Goal: Task Accomplishment & Management: Manage account settings

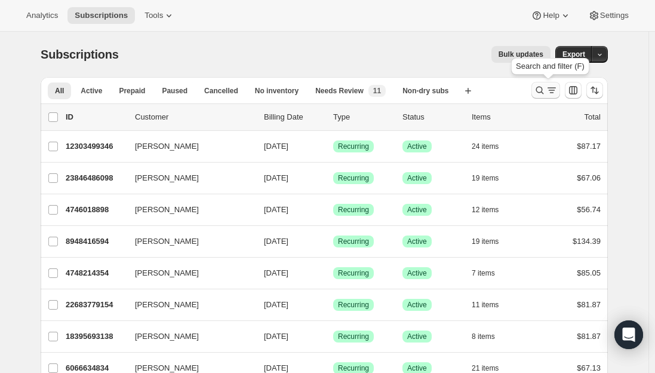
click at [542, 90] on icon "Search and filter results" at bounding box center [540, 90] width 12 height 12
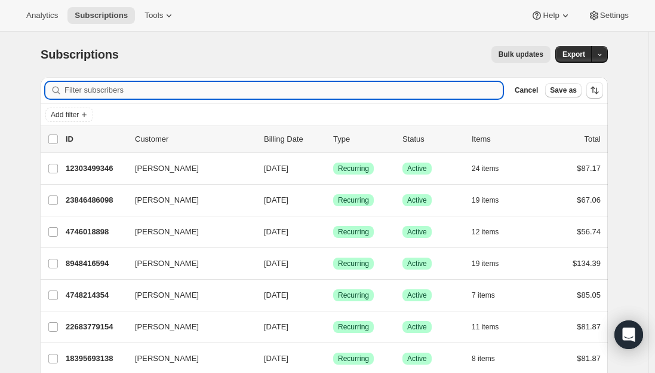
click at [241, 86] on input "Filter subscribers" at bounding box center [283, 90] width 438 height 17
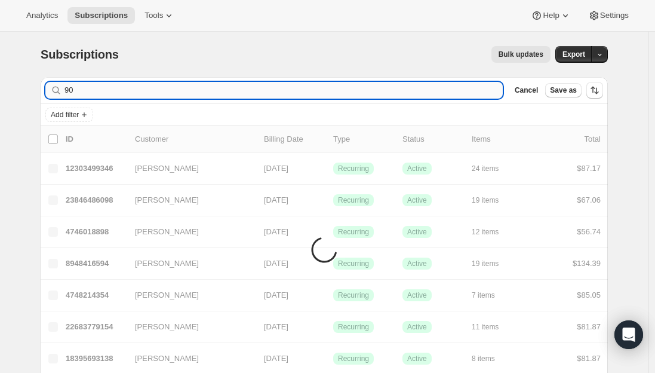
type input "9"
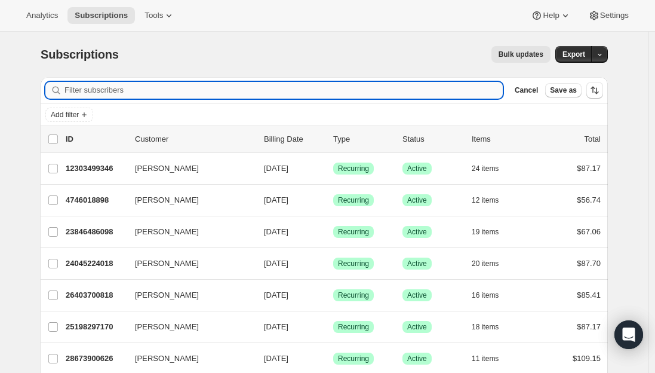
click at [149, 94] on input "Filter subscribers" at bounding box center [283, 90] width 438 height 17
paste input "[EMAIL_ADDRESS][PERSON_NAME][DOMAIN_NAME]"
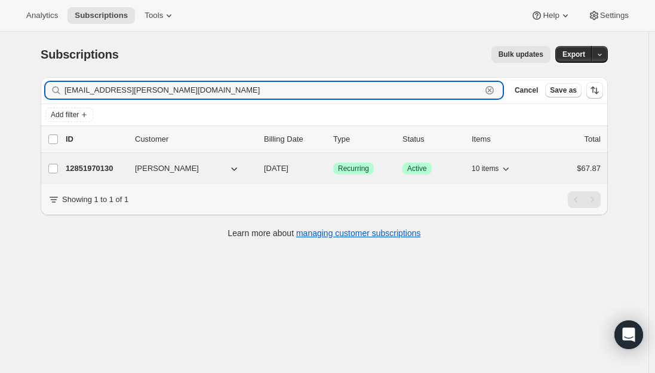
type input "[EMAIL_ADDRESS][PERSON_NAME][DOMAIN_NAME]"
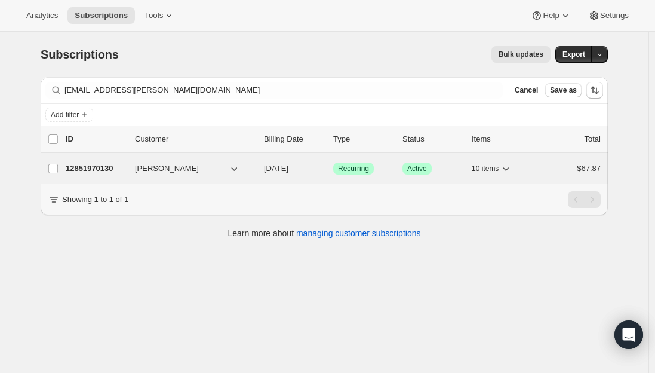
click at [91, 165] on p "12851970130" at bounding box center [96, 168] width 60 height 12
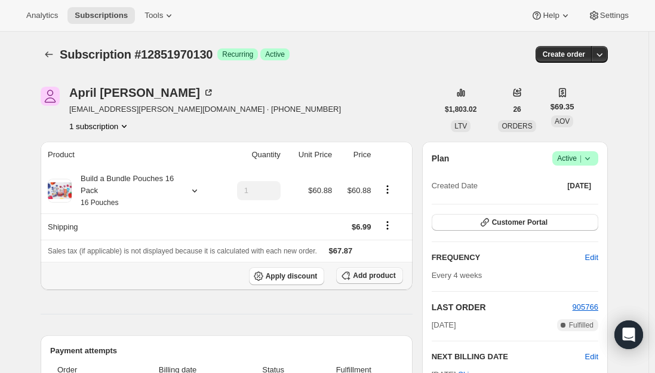
click at [363, 273] on span "Add product" at bounding box center [374, 276] width 42 height 10
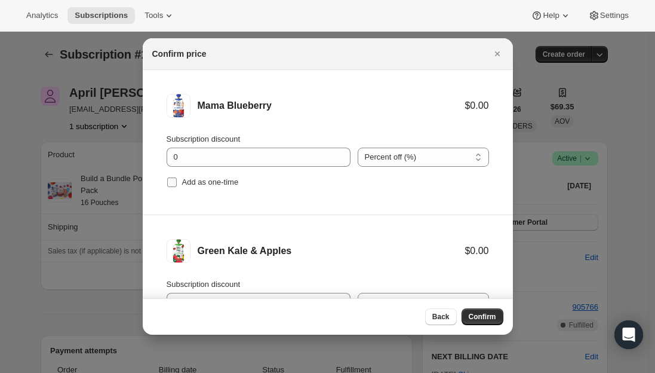
click at [170, 182] on input "Add as one-time" at bounding box center [172, 182] width 10 height 10
checkbox input "true"
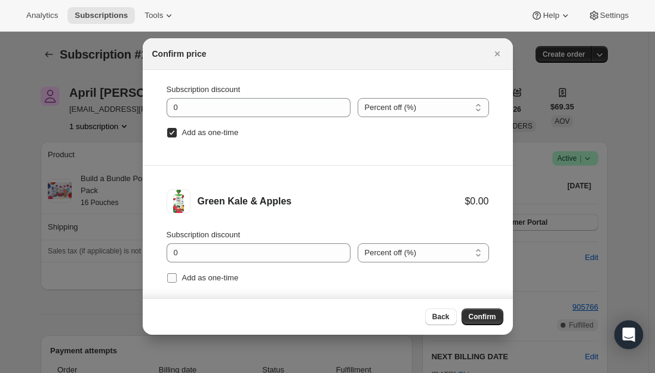
click at [171, 275] on input "Add as one-time" at bounding box center [172, 278] width 10 height 10
checkbox input "true"
click at [478, 319] on span "Confirm" at bounding box center [482, 317] width 27 height 10
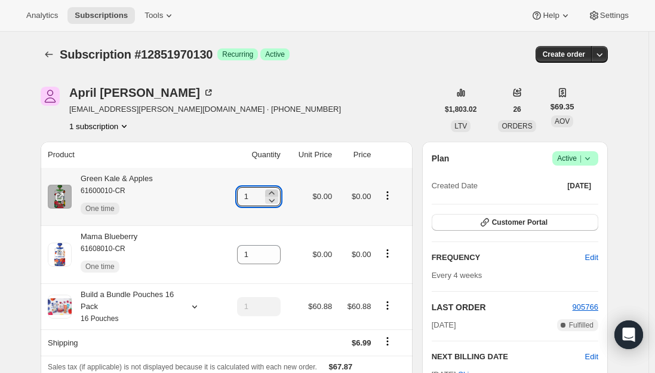
click at [274, 191] on icon at bounding box center [272, 193] width 12 height 12
type input "2"
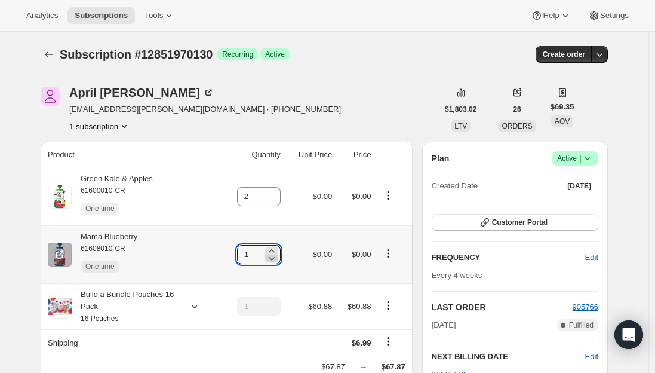
click at [273, 253] on icon at bounding box center [272, 258] width 12 height 12
click at [275, 248] on icon at bounding box center [272, 251] width 12 height 12
type input "2"
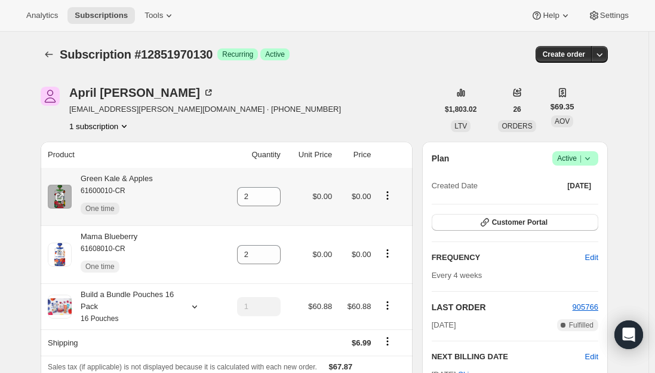
click at [140, 176] on div "Green Kale & Apples 61600010-CR One time" at bounding box center [112, 197] width 81 height 48
copy div "Green Kale & Apples"
click at [117, 236] on div "Mama Blueberry 61608010-CR One time" at bounding box center [105, 255] width 66 height 48
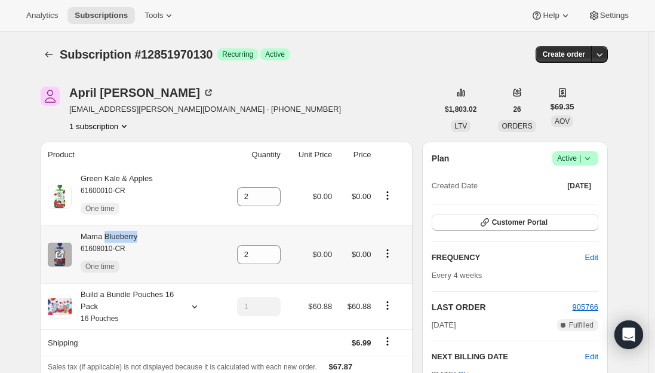
click at [117, 236] on div "Mama Blueberry 61608010-CR One time" at bounding box center [105, 255] width 66 height 48
copy div "Mama Blueberry"
click at [94, 16] on span "Subscriptions" at bounding box center [101, 16] width 53 height 10
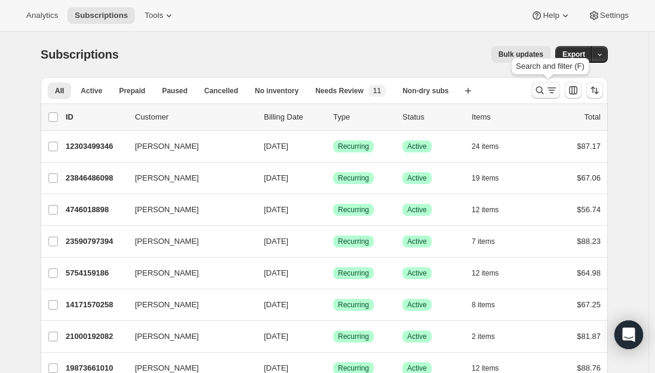
click at [542, 91] on icon "Search and filter results" at bounding box center [540, 90] width 12 height 12
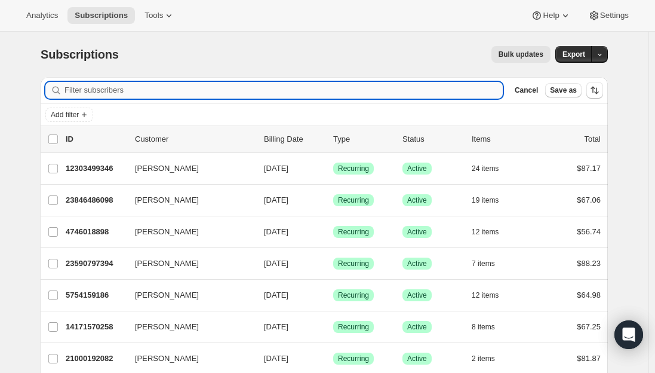
click at [214, 87] on input "Filter subscribers" at bounding box center [283, 90] width 438 height 17
paste input "[EMAIL_ADDRESS][DOMAIN_NAME]"
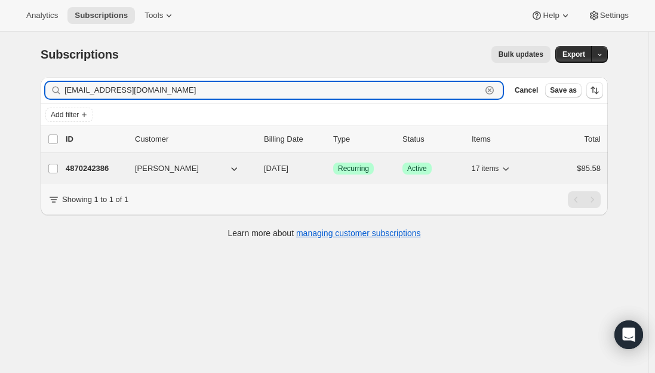
type input "[EMAIL_ADDRESS][DOMAIN_NAME]"
click at [94, 171] on p "4870242386" at bounding box center [96, 168] width 60 height 12
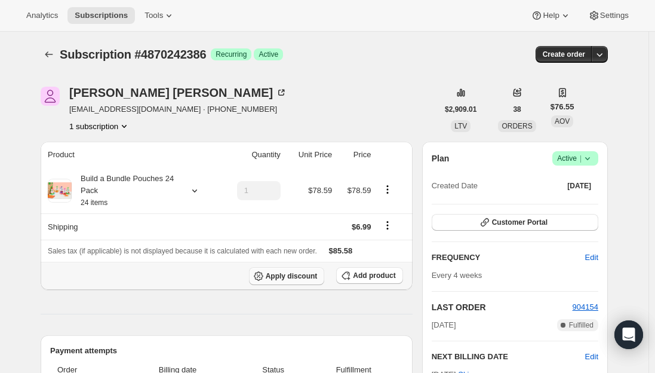
click at [302, 276] on span "Apply discount" at bounding box center [292, 276] width 52 height 10
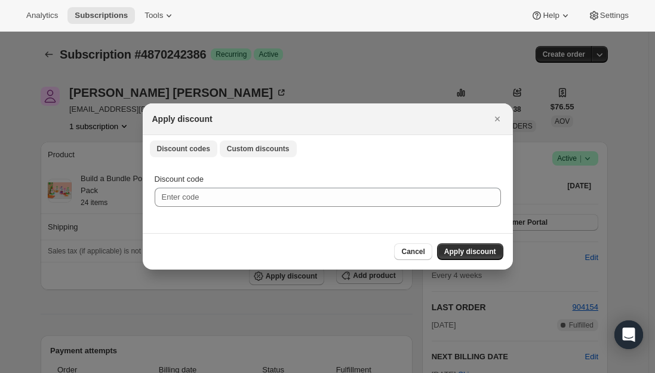
click at [246, 155] on button "Custom discounts" at bounding box center [258, 148] width 77 height 17
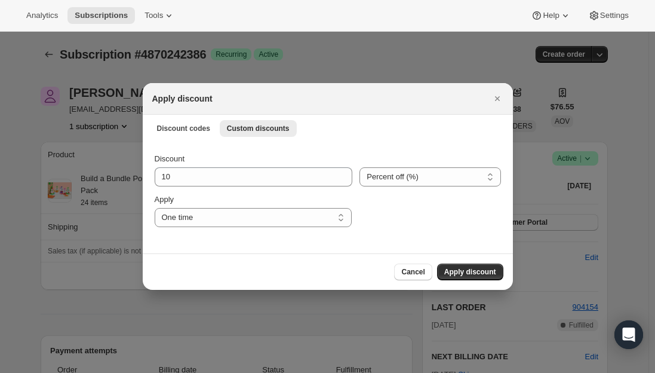
click at [207, 187] on div "Discount 10 Percent off (%) Amount off ($) Percent off (%) Apply One time Speci…" at bounding box center [328, 190] width 346 height 74
click at [206, 179] on input "10" at bounding box center [245, 176] width 180 height 19
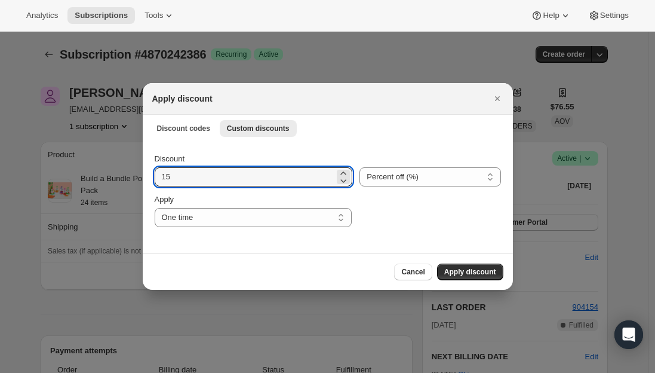
type input "15"
click at [285, 268] on div "Cancel Apply discount" at bounding box center [327, 271] width 351 height 17
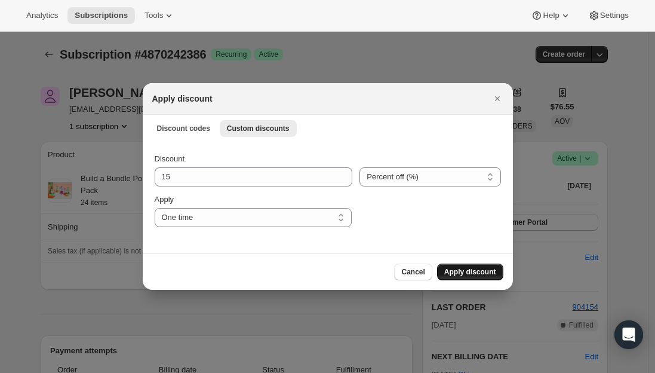
click at [464, 272] on span "Apply discount" at bounding box center [470, 272] width 52 height 10
